Goal: Share content: Share content

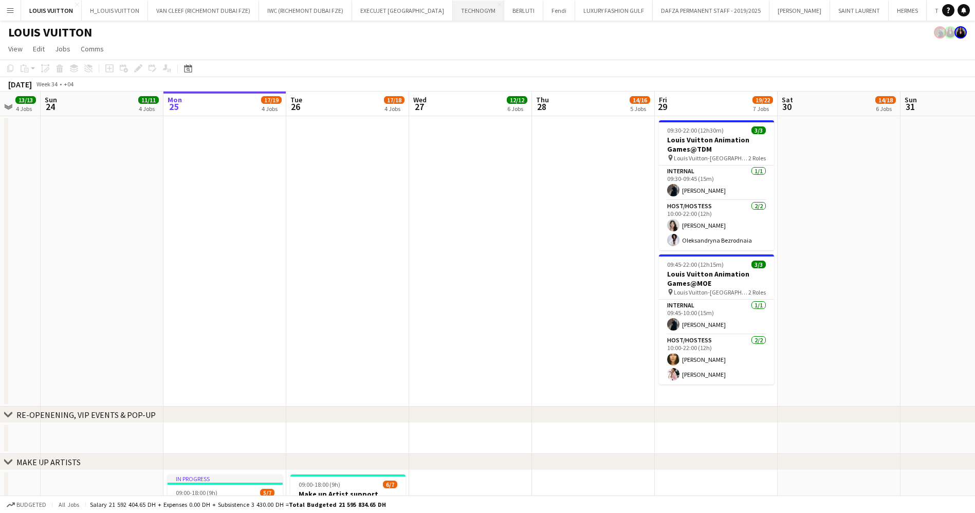
click at [453, 13] on button "TECHNOGYM Close" at bounding box center [478, 11] width 51 height 20
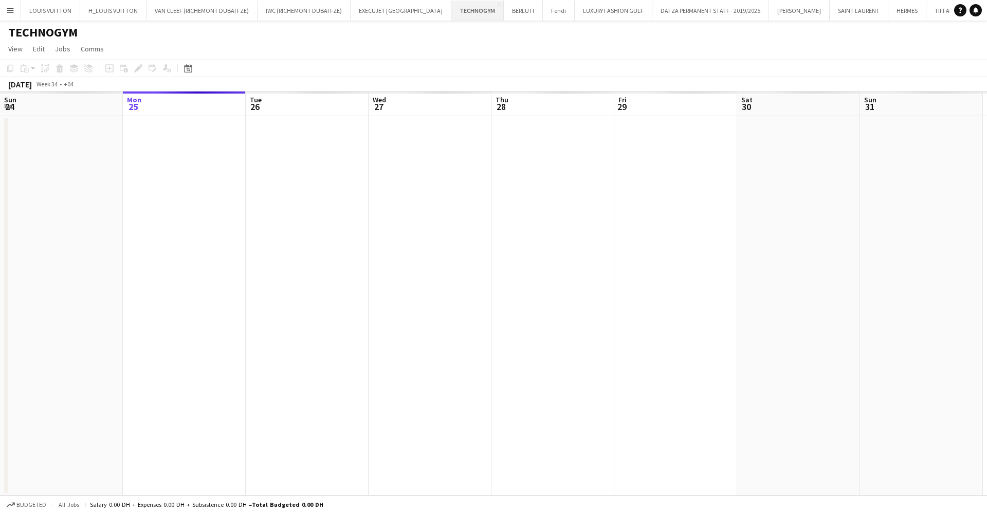
scroll to position [0, 1]
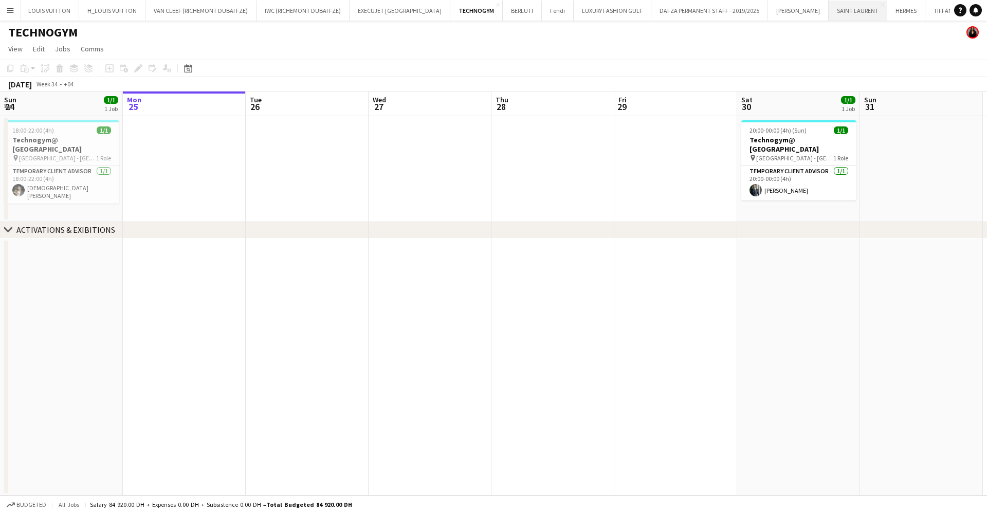
click at [828, 10] on button "SAINT LAURENT Close" at bounding box center [857, 11] width 59 height 20
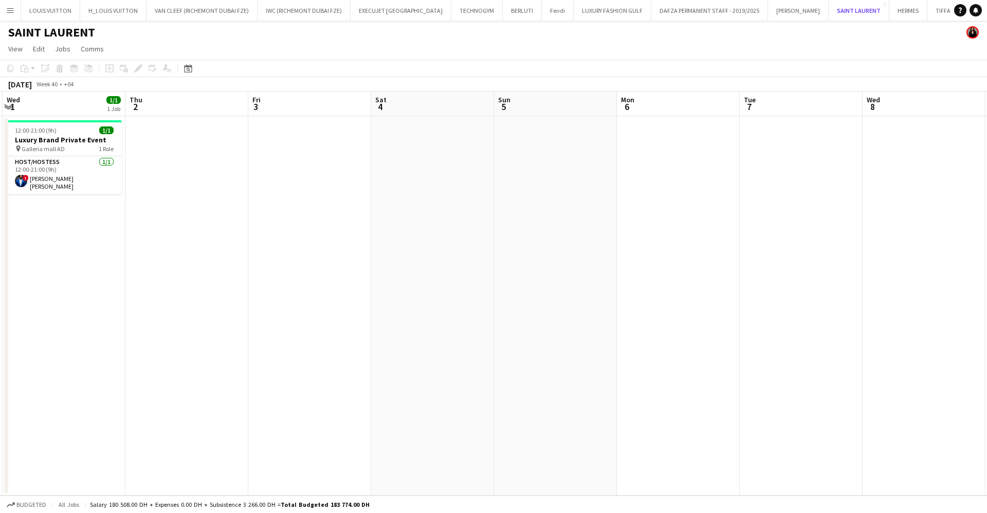
scroll to position [0, 1]
click at [926, 10] on button "TIFFANY & CO Close" at bounding box center [952, 11] width 52 height 20
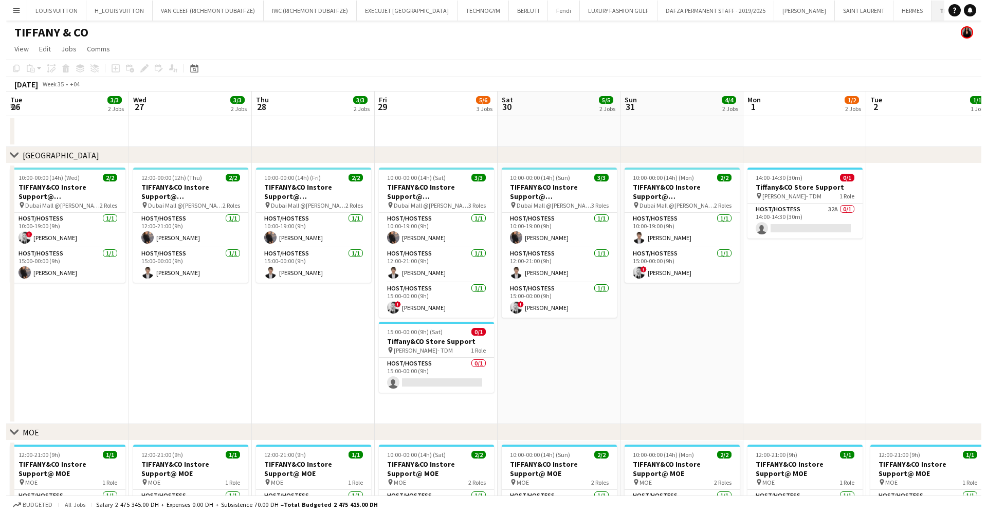
scroll to position [0, 323]
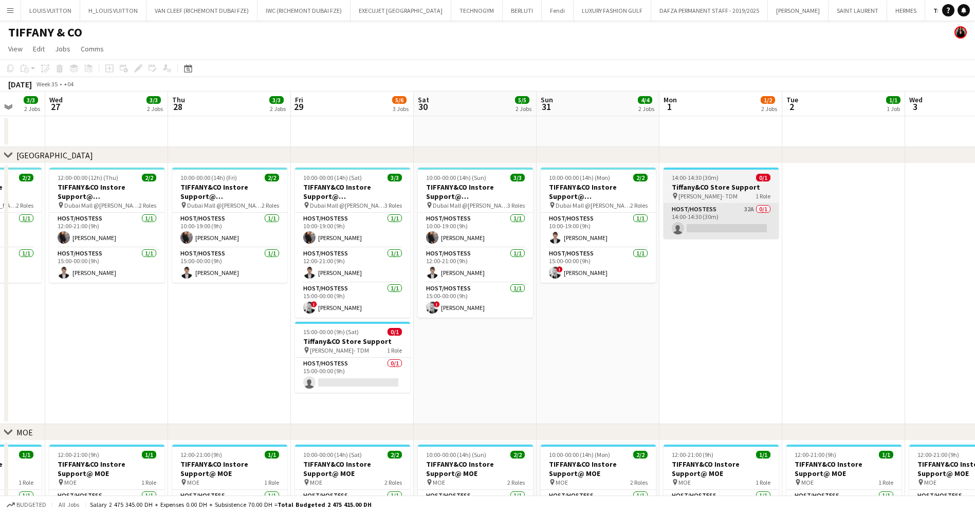
click at [724, 220] on app-card-role "Host/Hostess 32A 0/1 14:00-14:30 (30m) single-neutral-actions" at bounding box center [721, 221] width 115 height 35
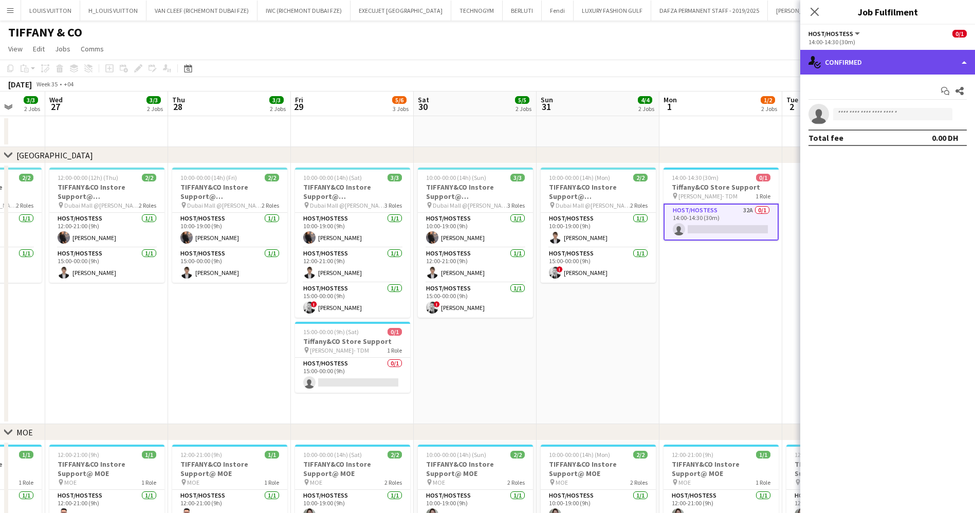
click at [871, 51] on div "single-neutral-actions-check-2 Confirmed" at bounding box center [887, 62] width 175 height 25
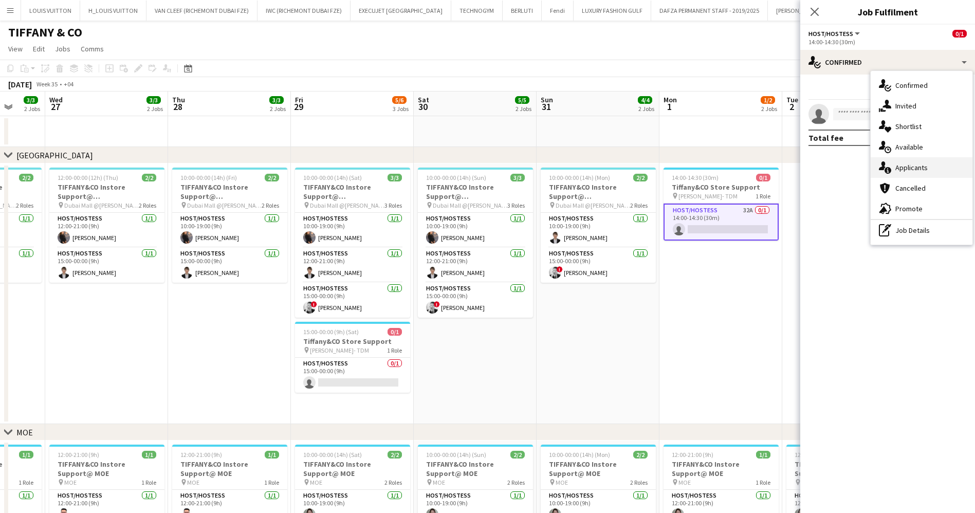
click at [934, 166] on div "single-neutral-actions-information Applicants" at bounding box center [922, 167] width 102 height 21
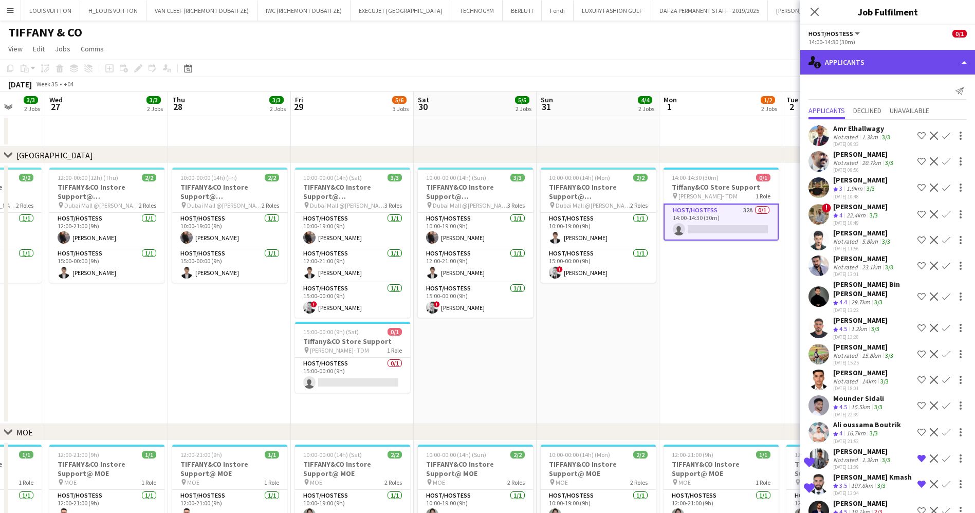
click at [895, 56] on div "single-neutral-actions-information Applicants" at bounding box center [887, 62] width 175 height 25
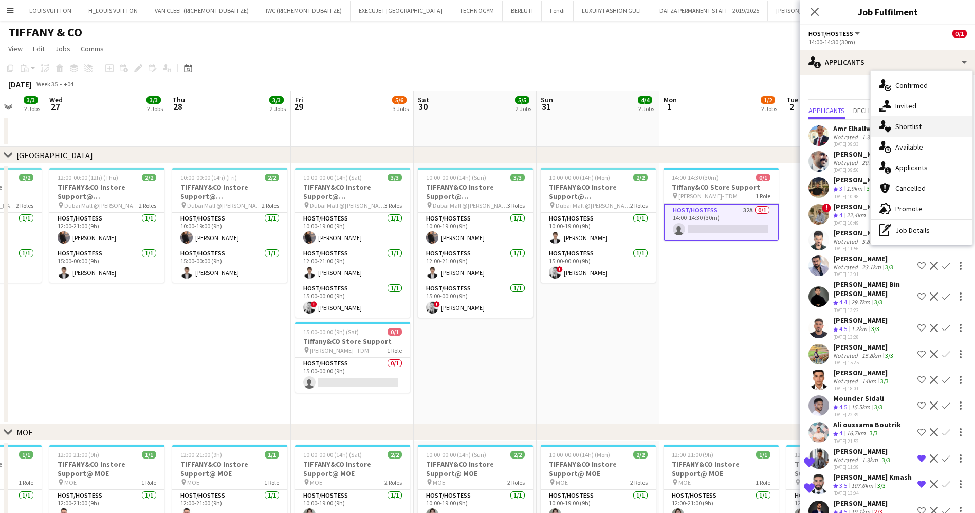
click at [918, 126] on div "single-neutral-actions-heart Shortlist" at bounding box center [922, 126] width 102 height 21
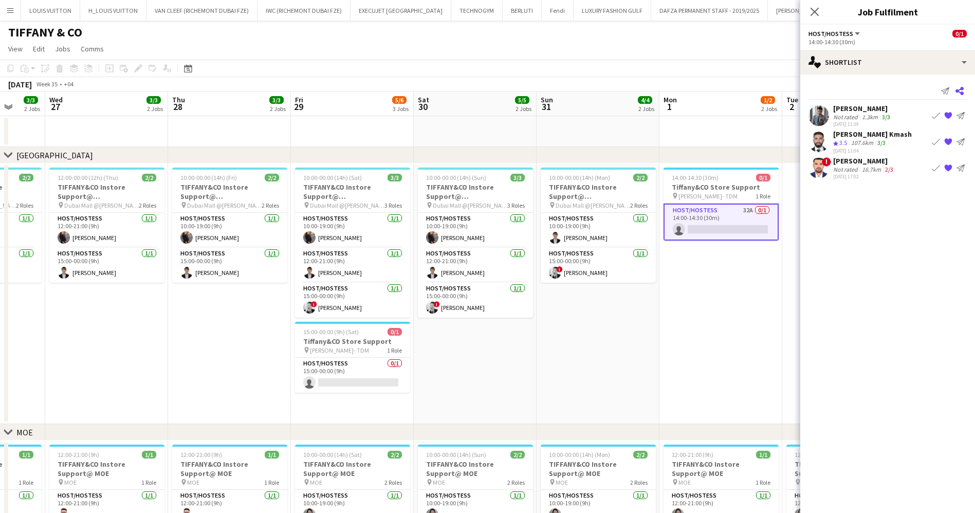
click at [959, 91] on icon "Share" at bounding box center [959, 91] width 8 height 8
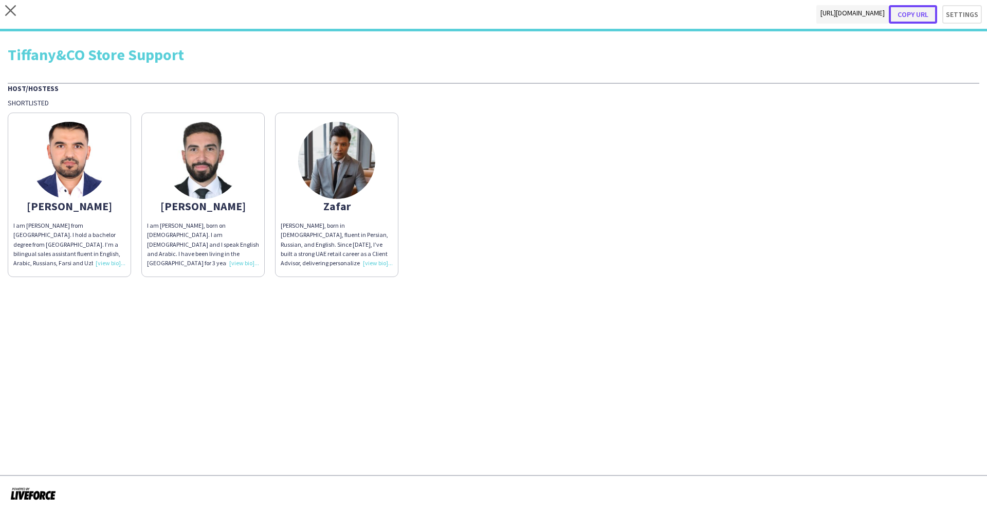
click at [920, 11] on button "Copy url" at bounding box center [913, 14] width 48 height 19
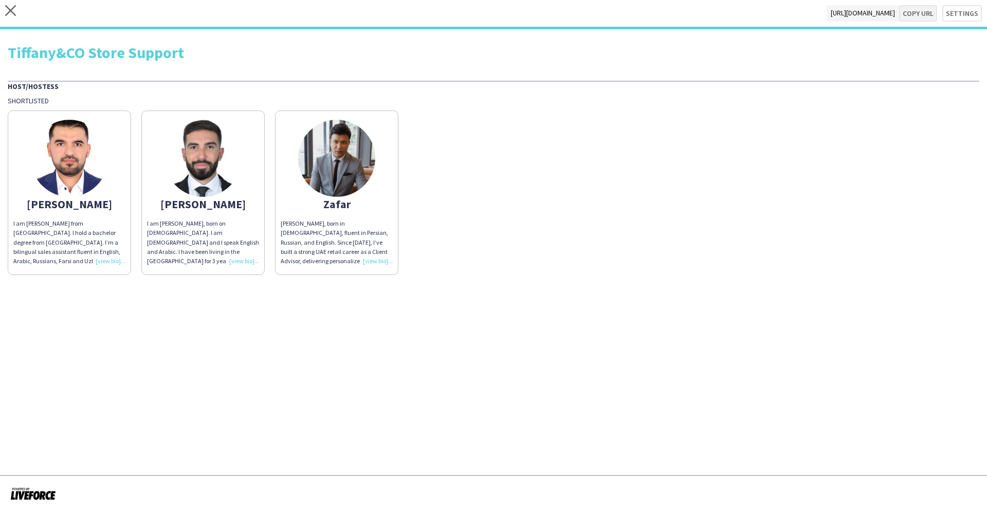
type textarea "**********"
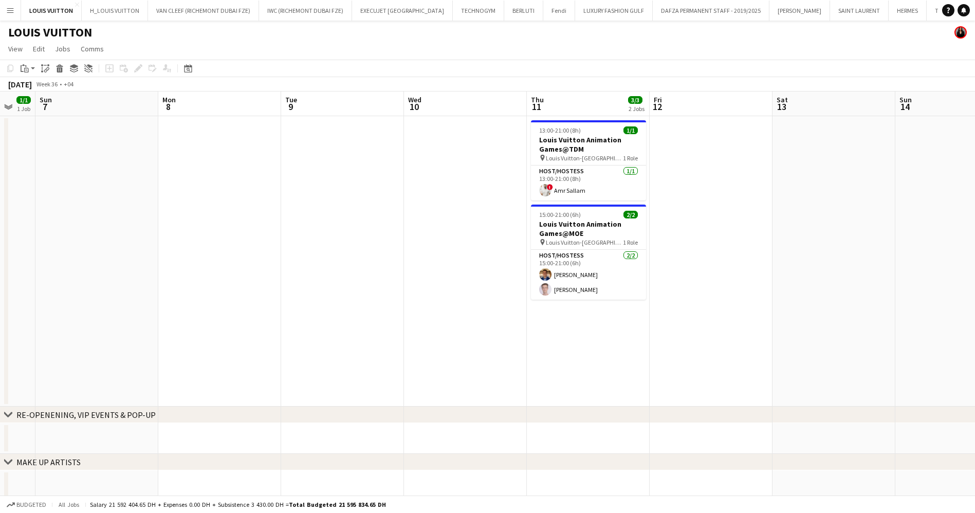
scroll to position [0, 263]
